Goal: Check status: Check status

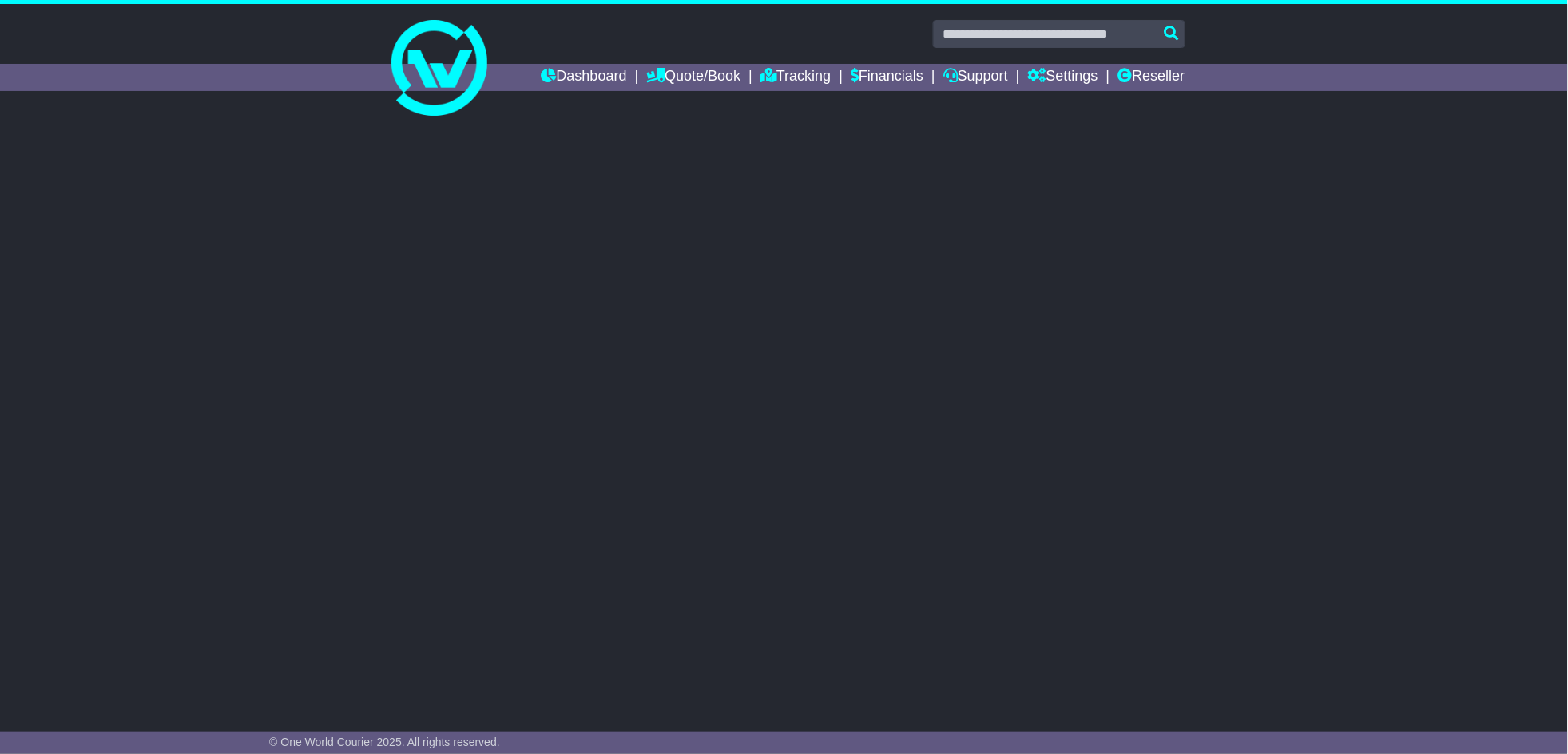
select select "**"
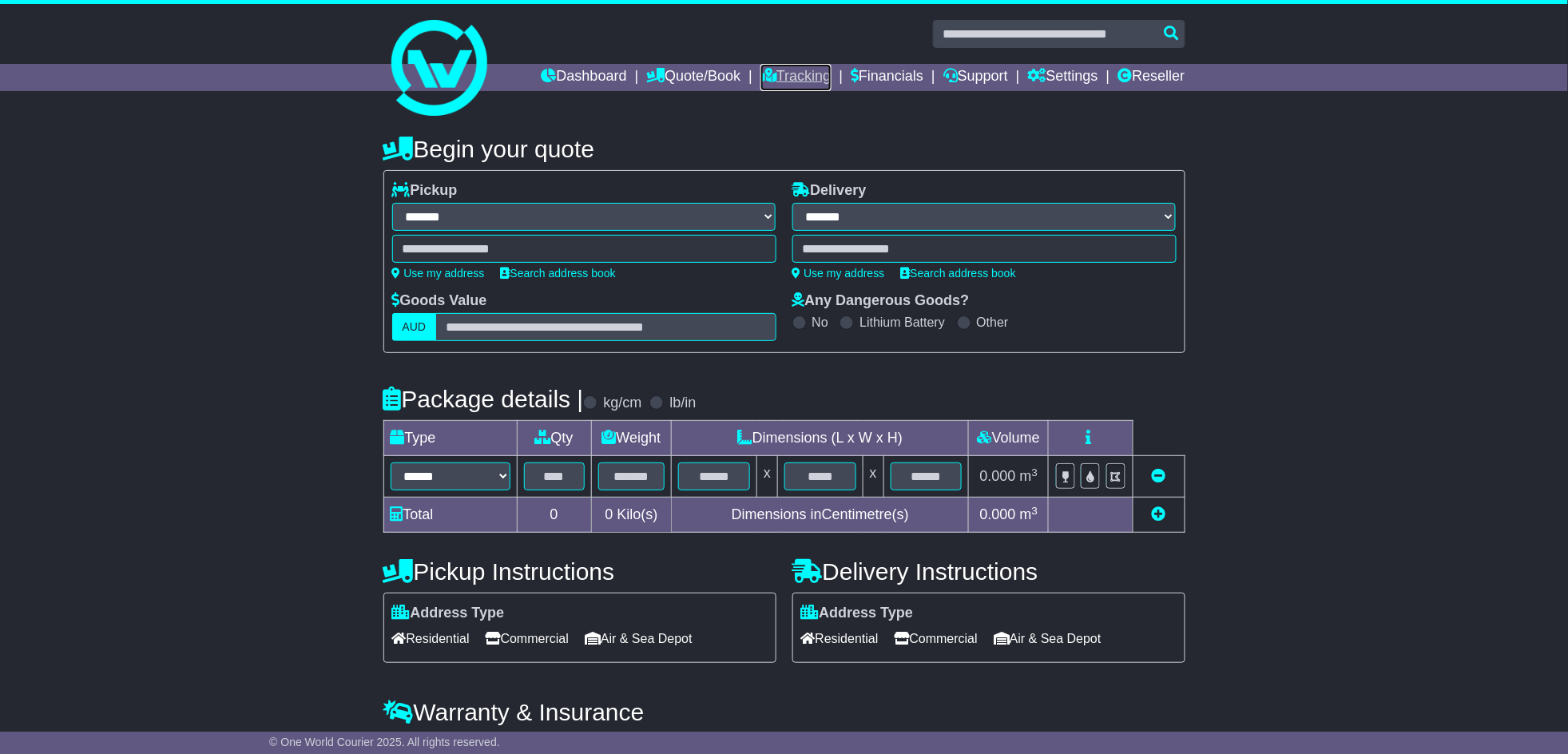
click at [784, 69] on link "Tracking" at bounding box center [795, 78] width 71 height 27
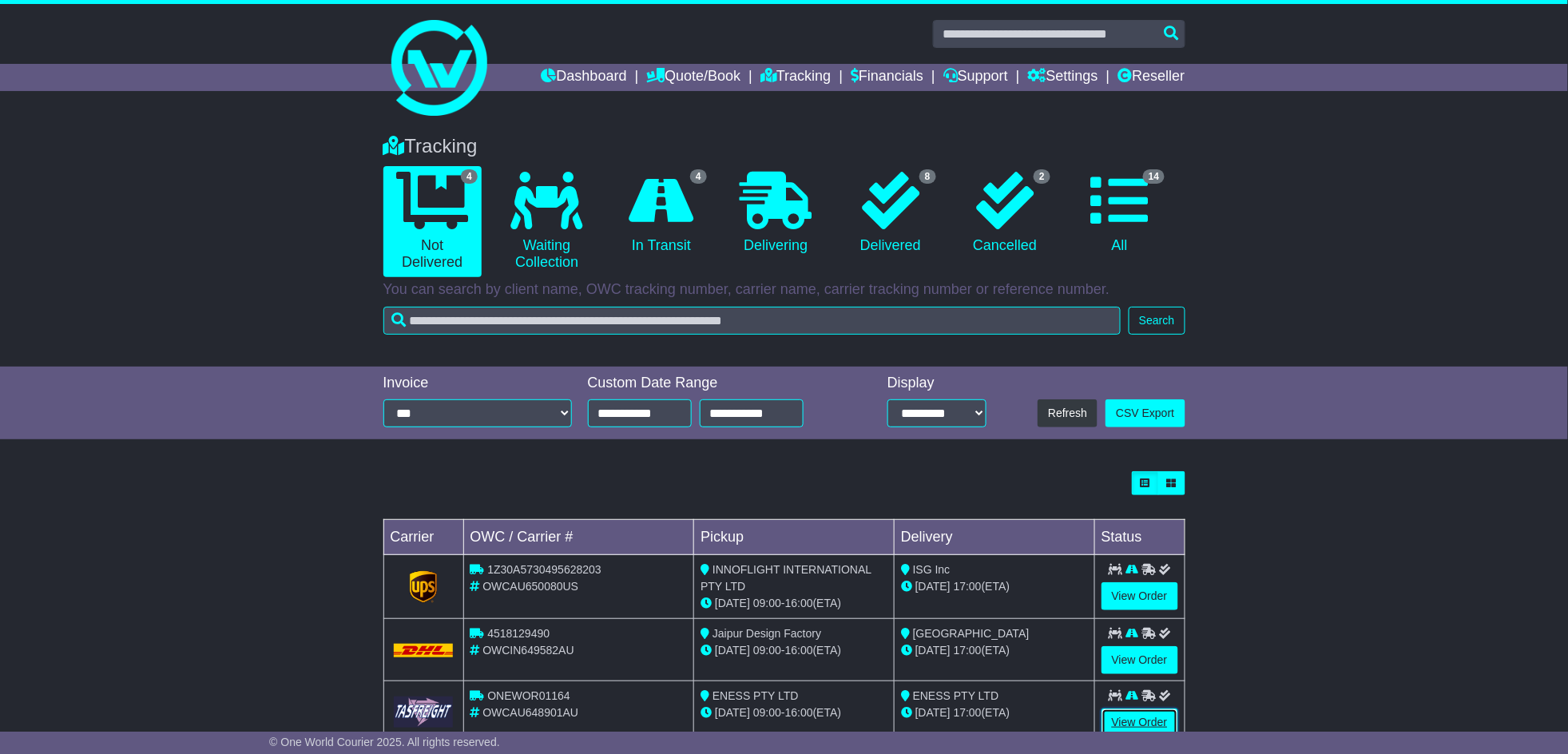
click at [1131, 717] on link "View Order" at bounding box center [1140, 722] width 77 height 28
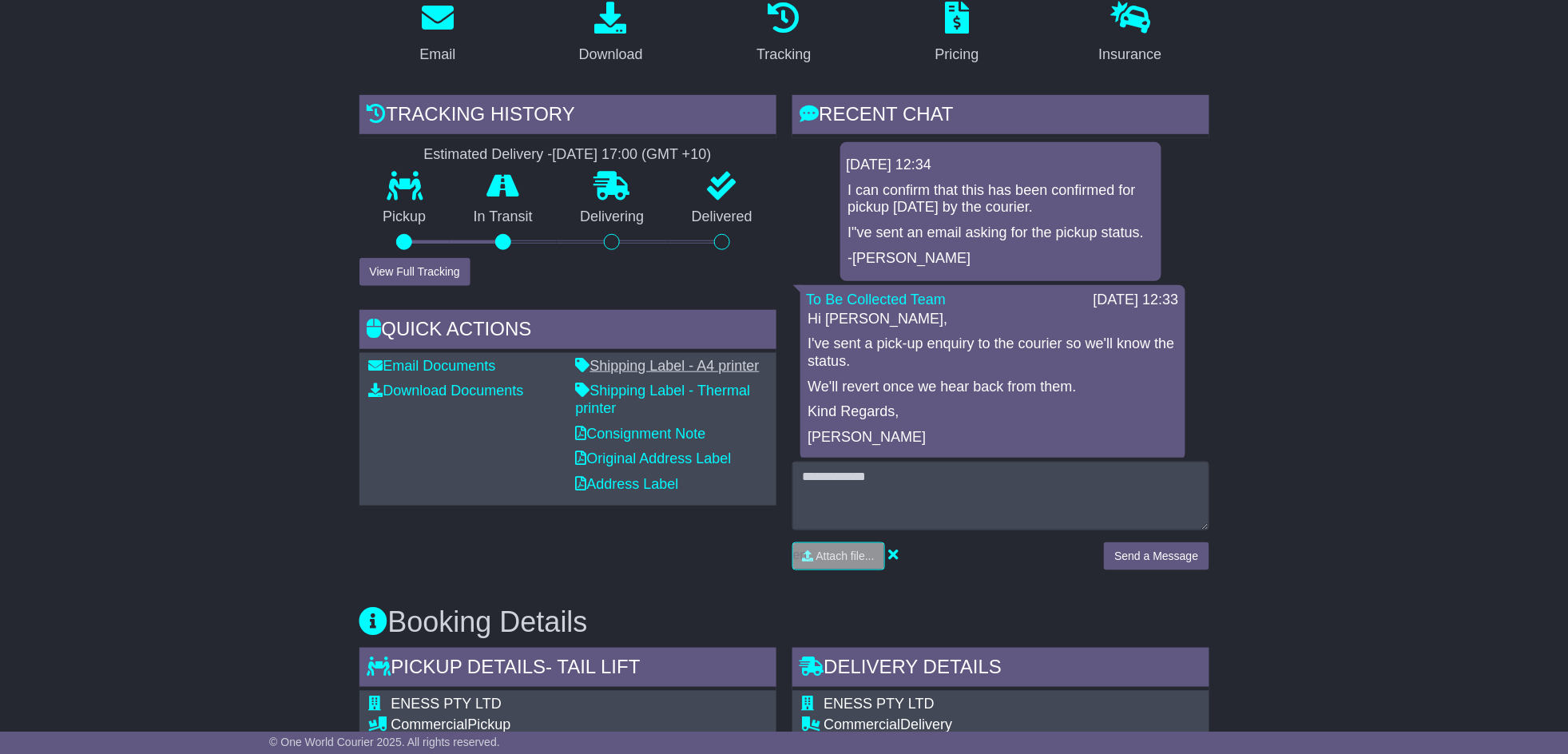
scroll to position [285, 0]
